Goal: Transaction & Acquisition: Download file/media

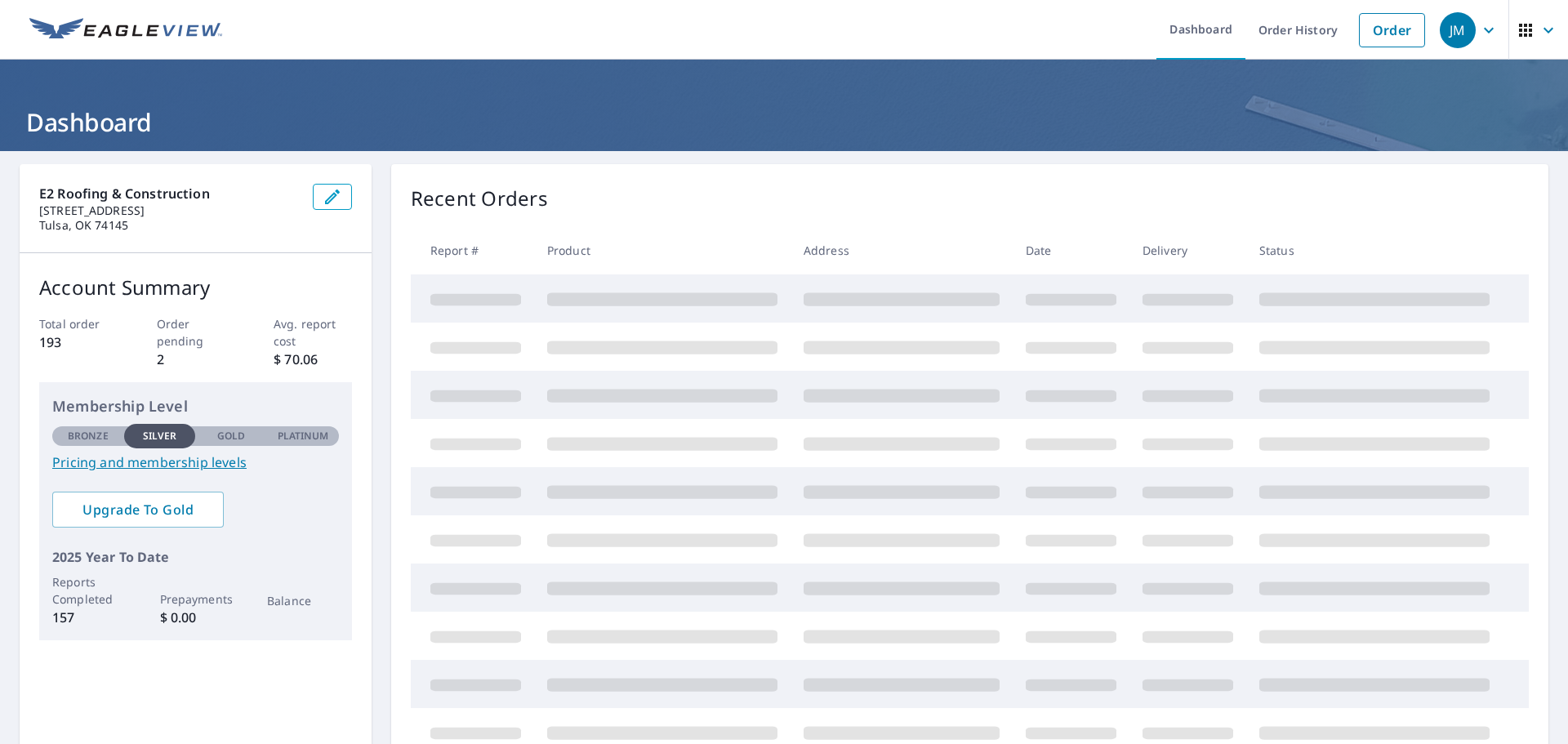
click at [1307, 34] on link "Order History" at bounding box center [1298, 30] width 105 height 60
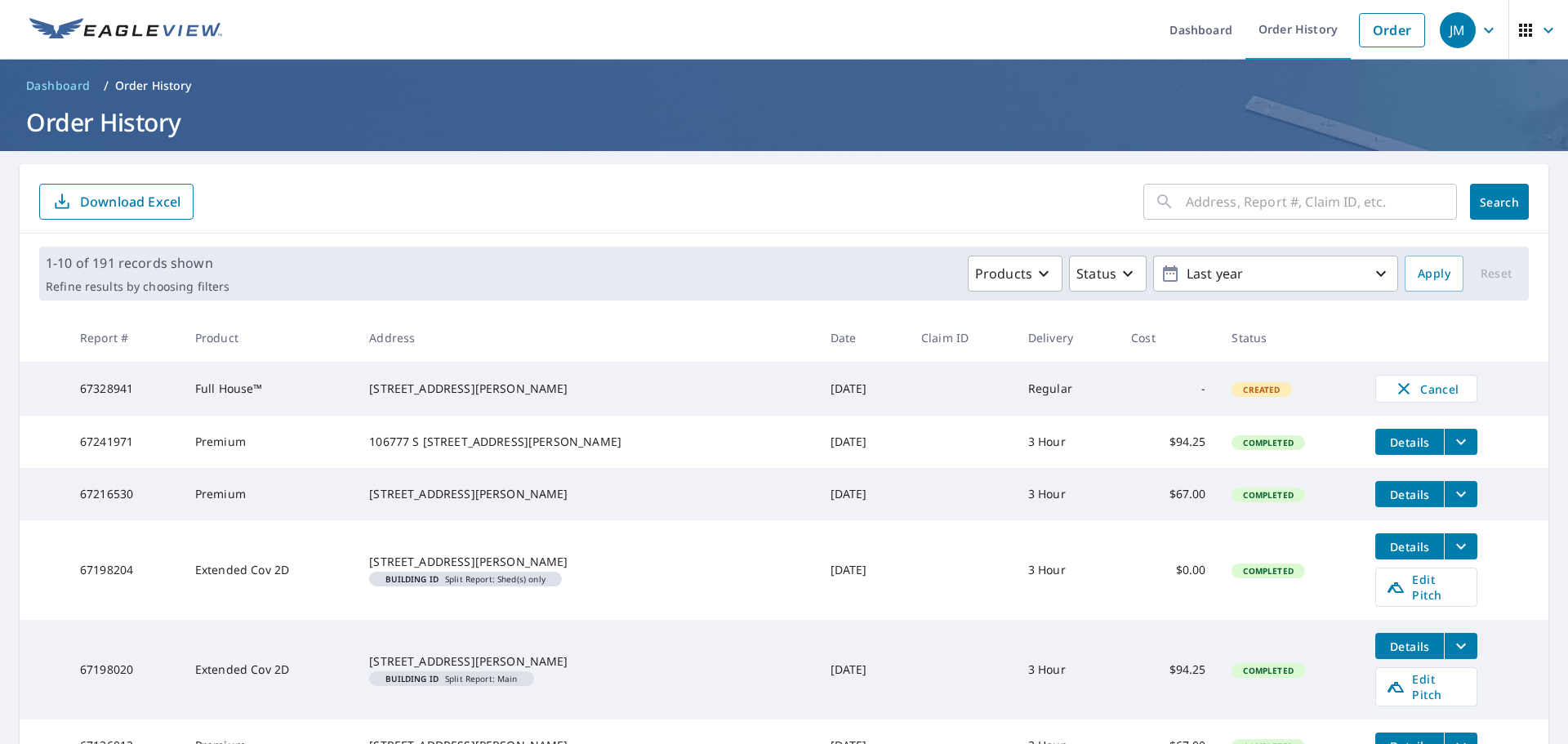
click at [1192, 203] on input "text" at bounding box center [1321, 201] width 271 height 46
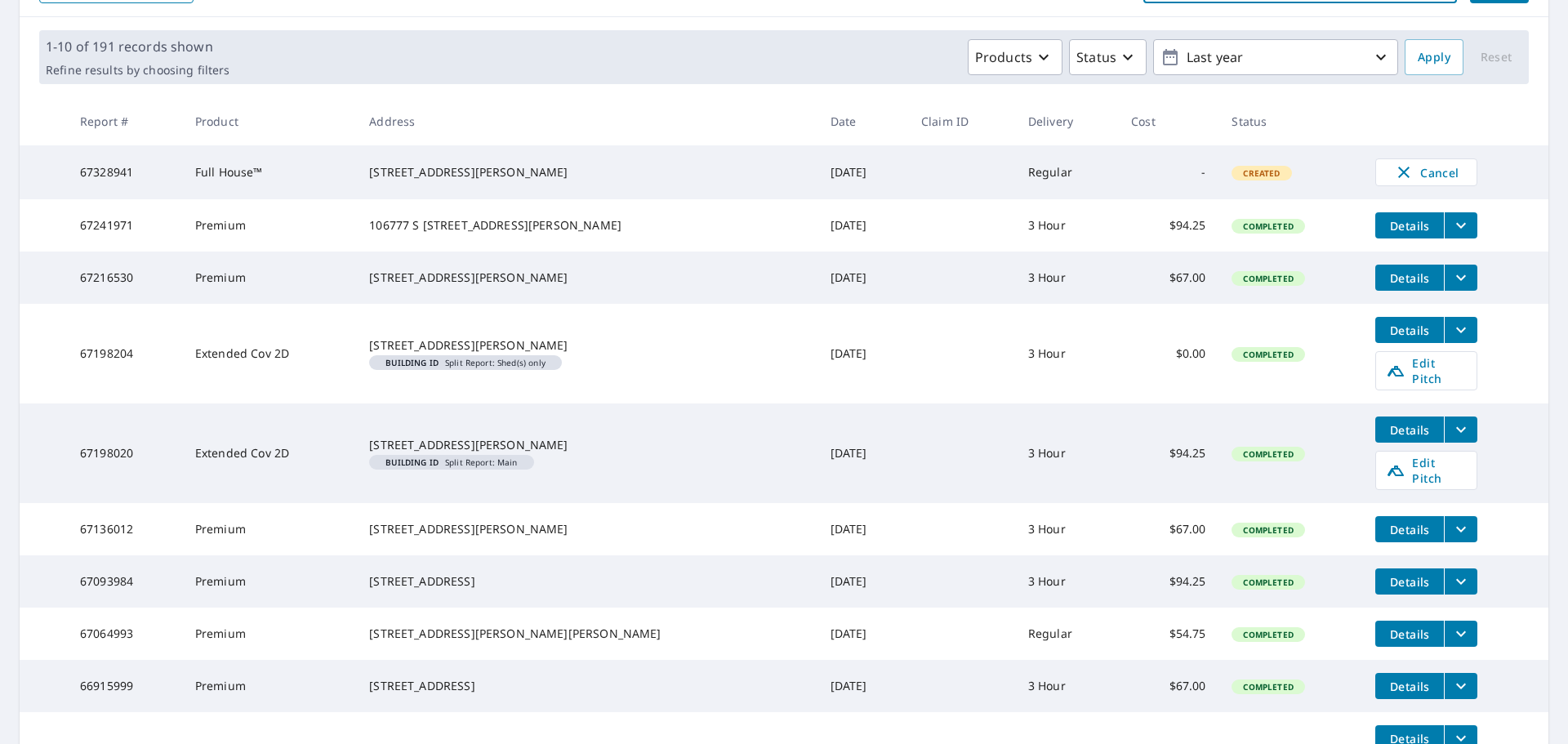
scroll to position [245, 0]
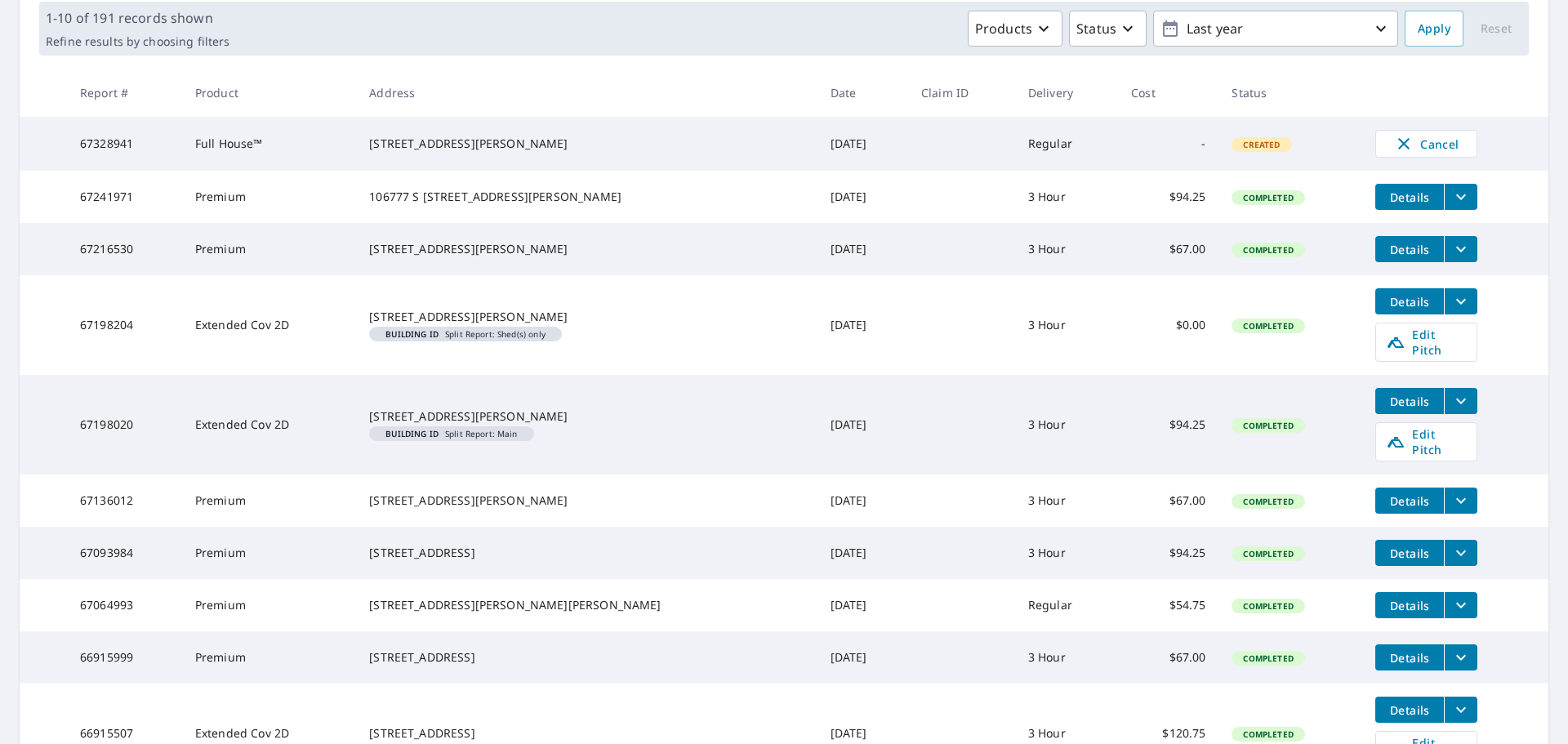
click at [1194, 33] on p "Last year" at bounding box center [1275, 29] width 191 height 29
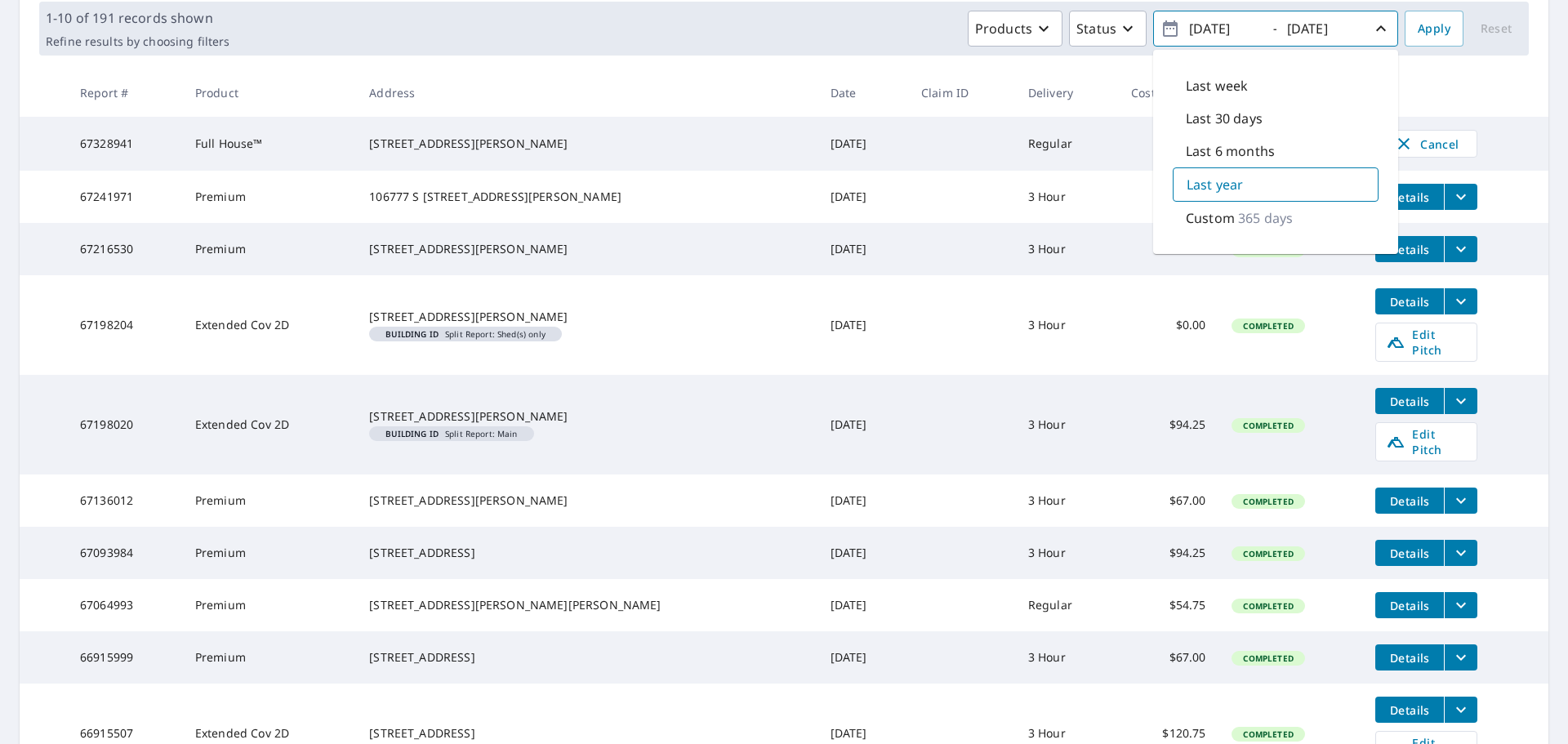
click at [833, 20] on div "Products Status [DATE] - [DATE] Last week Last 30 days Last 6 months Last year …" at bounding box center [817, 28] width 1163 height 36
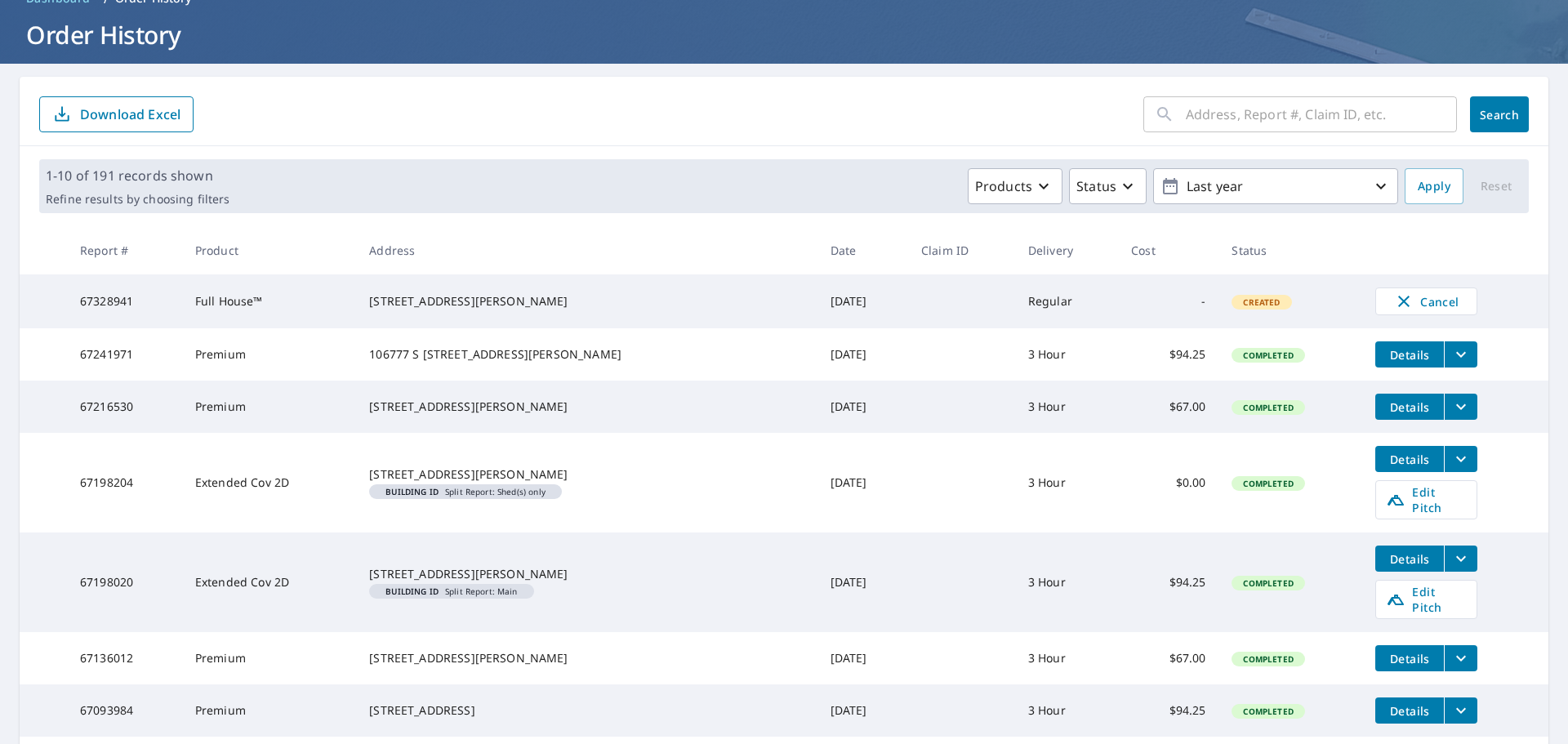
scroll to position [82, 0]
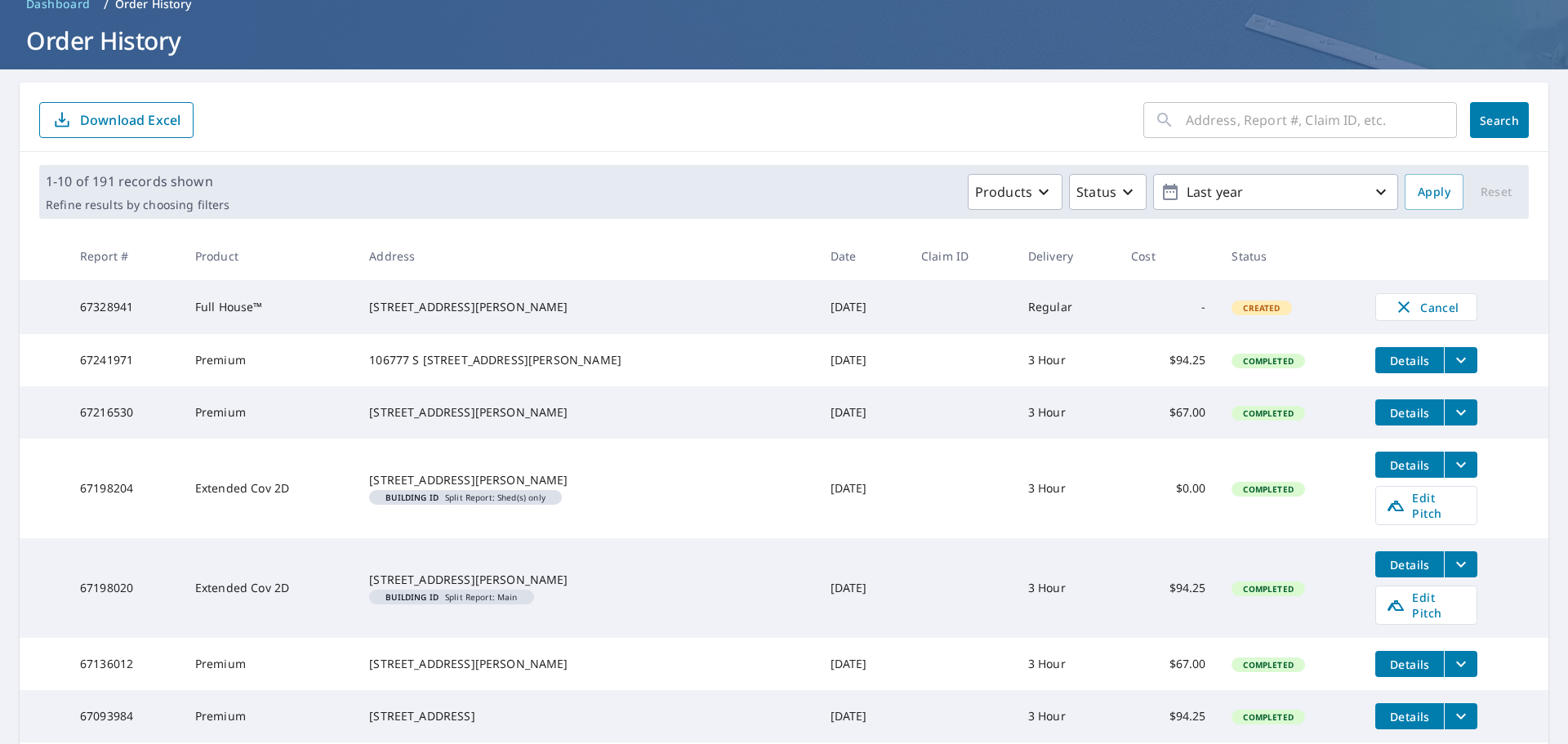
click at [1186, 124] on input "text" at bounding box center [1321, 119] width 271 height 46
type input "105965"
click button "Search" at bounding box center [1499, 120] width 59 height 36
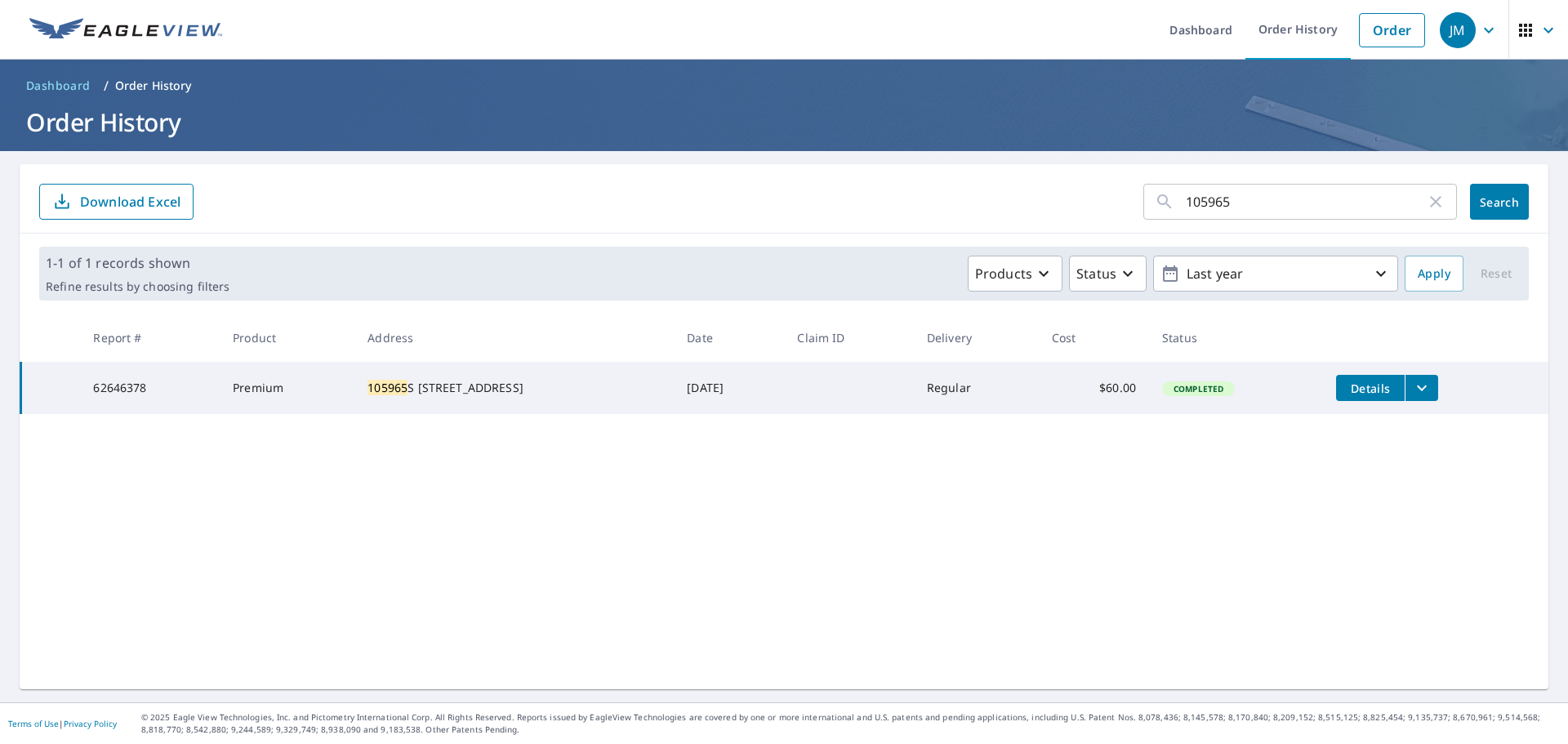
click at [1405, 387] on button "filesDropdownBtn-62646378" at bounding box center [1422, 387] width 34 height 26
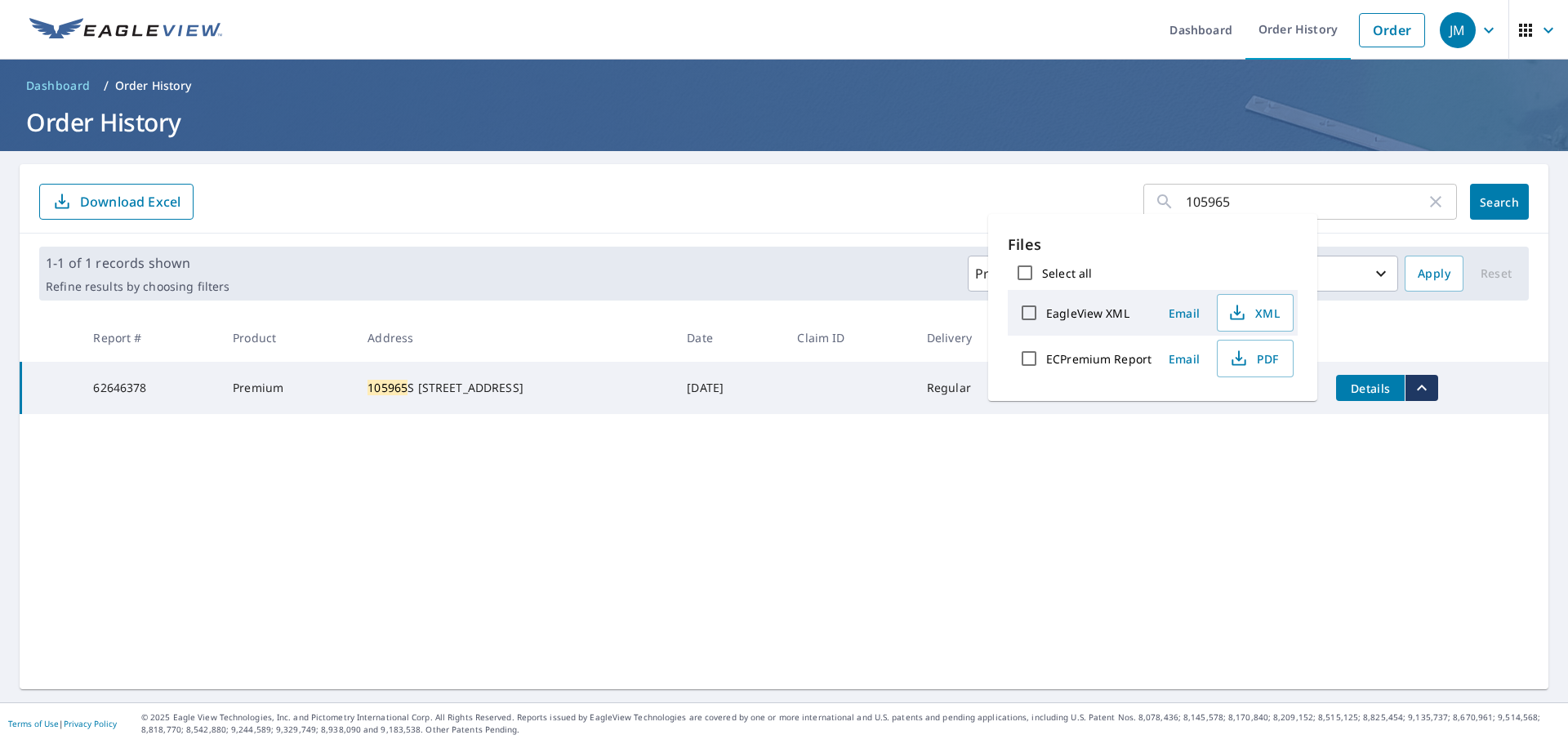
click at [1248, 367] on span "PDF" at bounding box center [1254, 358] width 52 height 20
click at [1443, 202] on div "105965 ​" at bounding box center [1300, 201] width 314 height 36
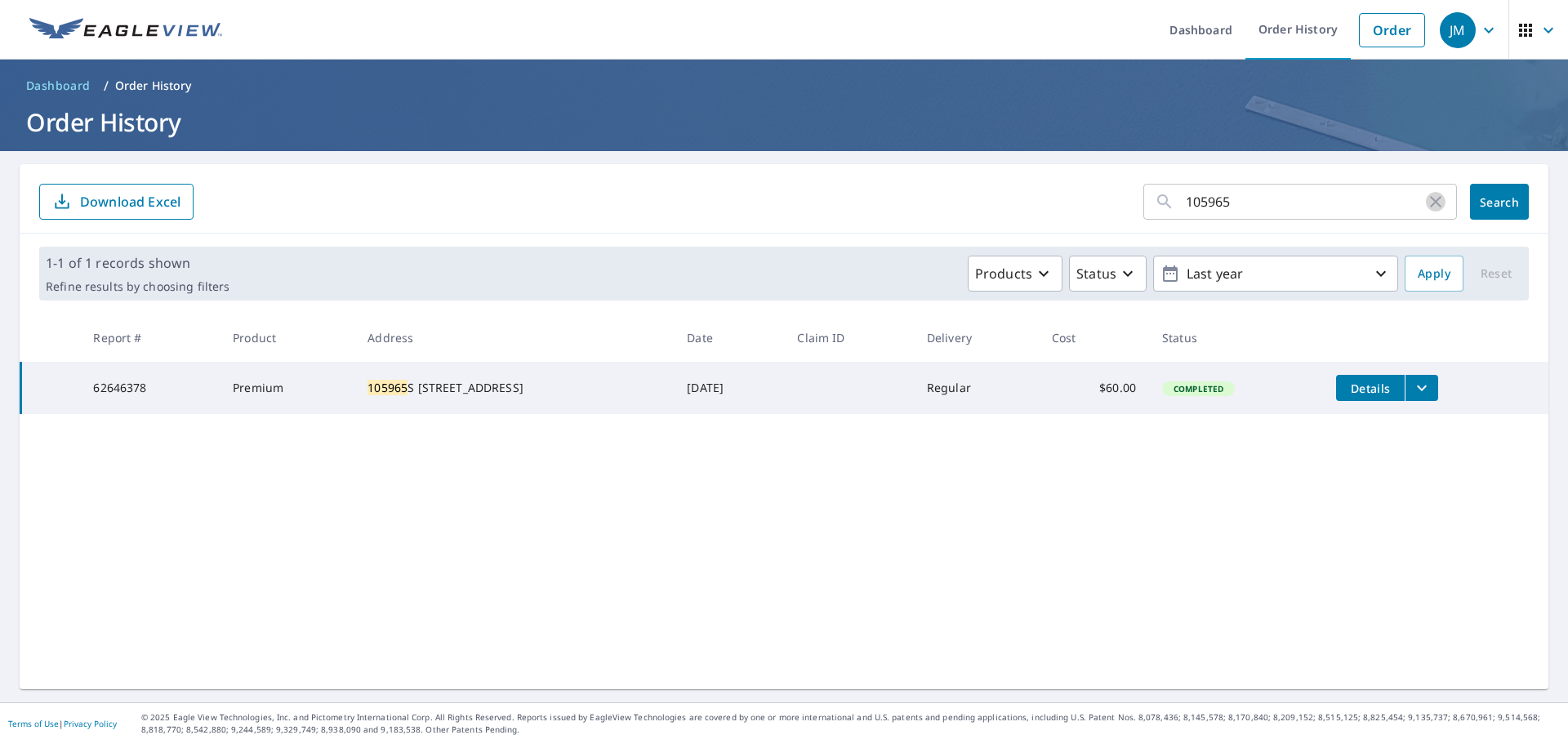
click at [1433, 202] on icon "button" at bounding box center [1436, 201] width 20 height 20
